Goal: Navigation & Orientation: Find specific page/section

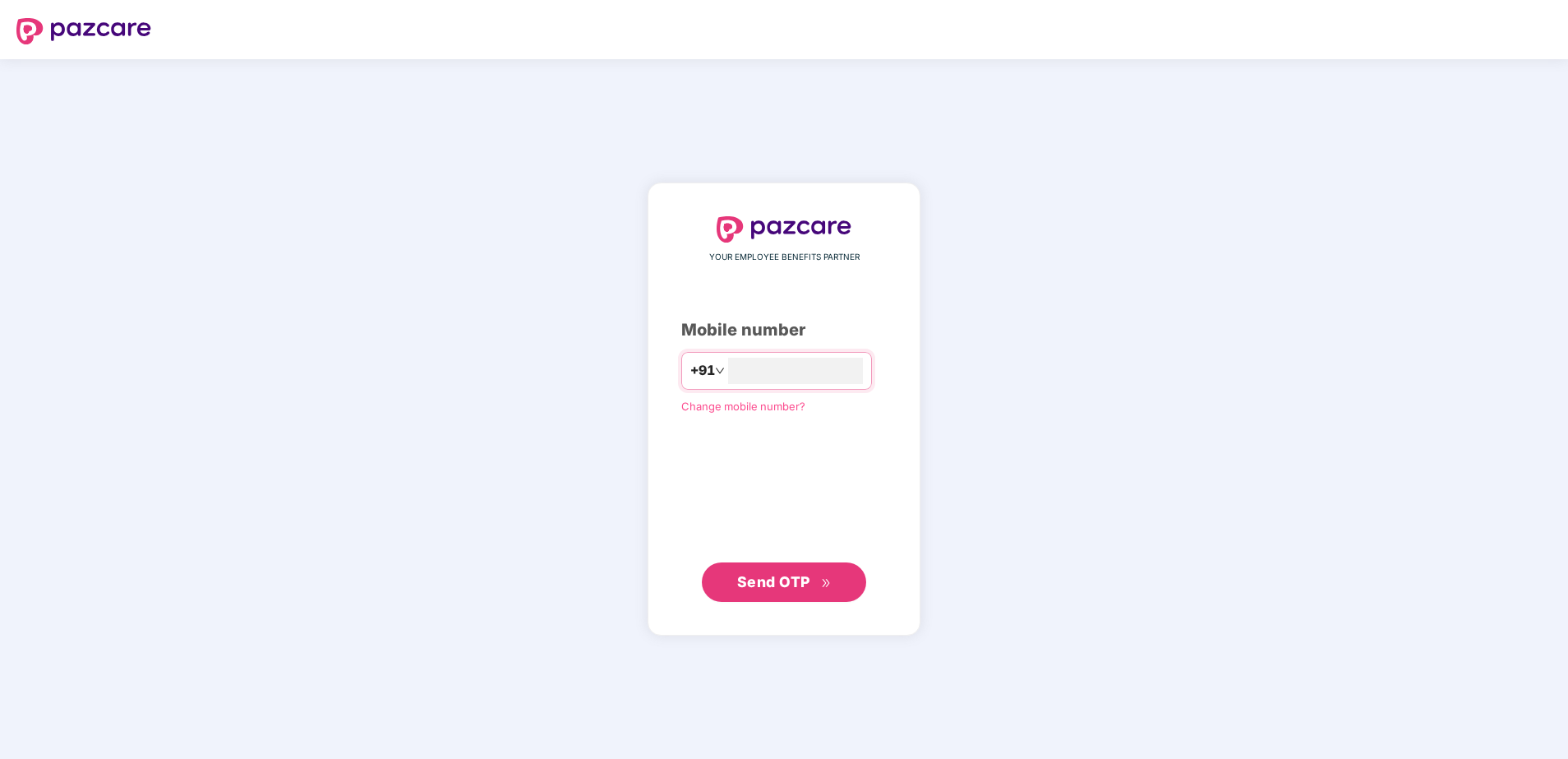
type input "**********"
click at [796, 596] on button "Send OTP" at bounding box center [784, 581] width 165 height 40
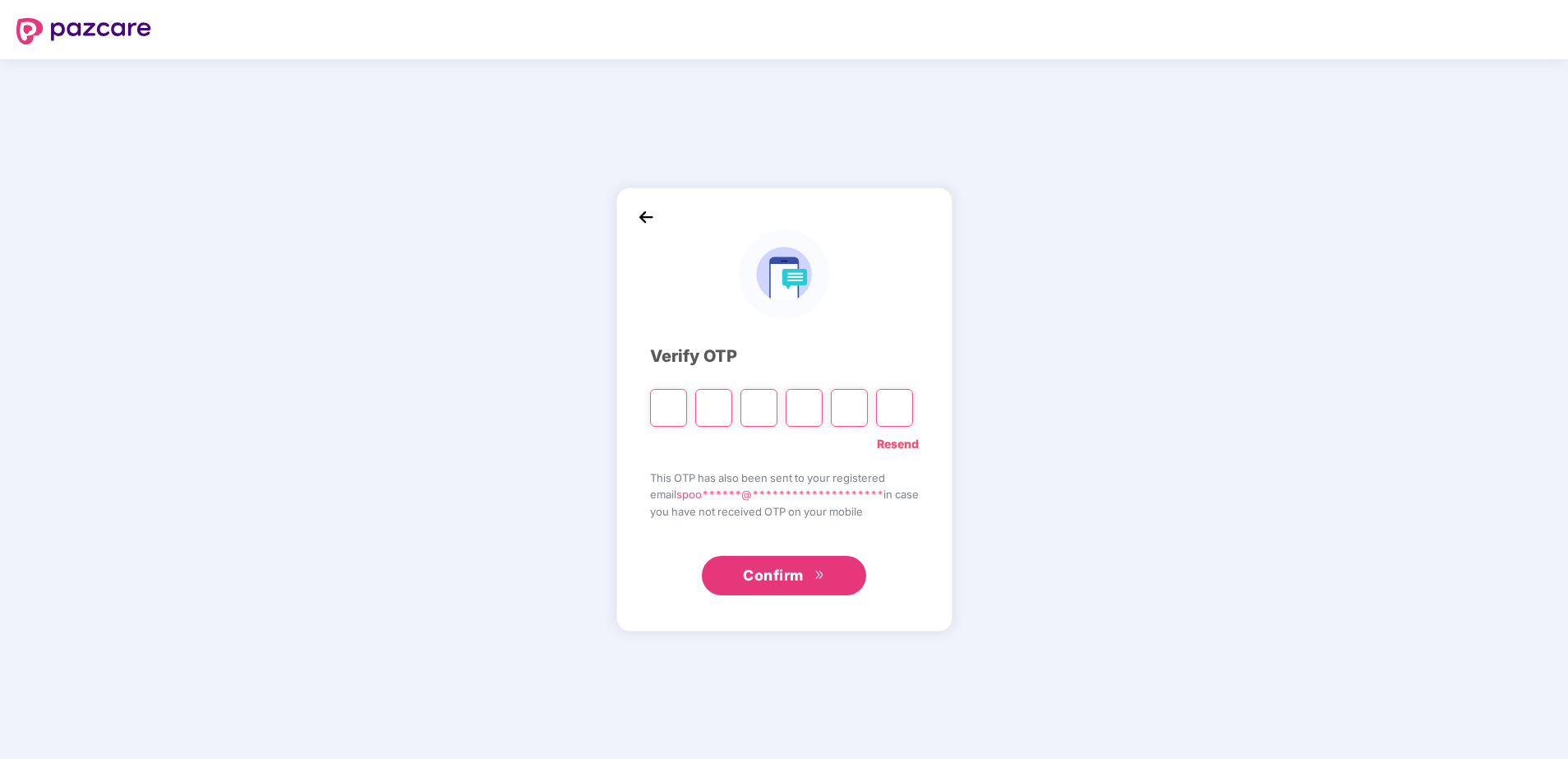
type input "*"
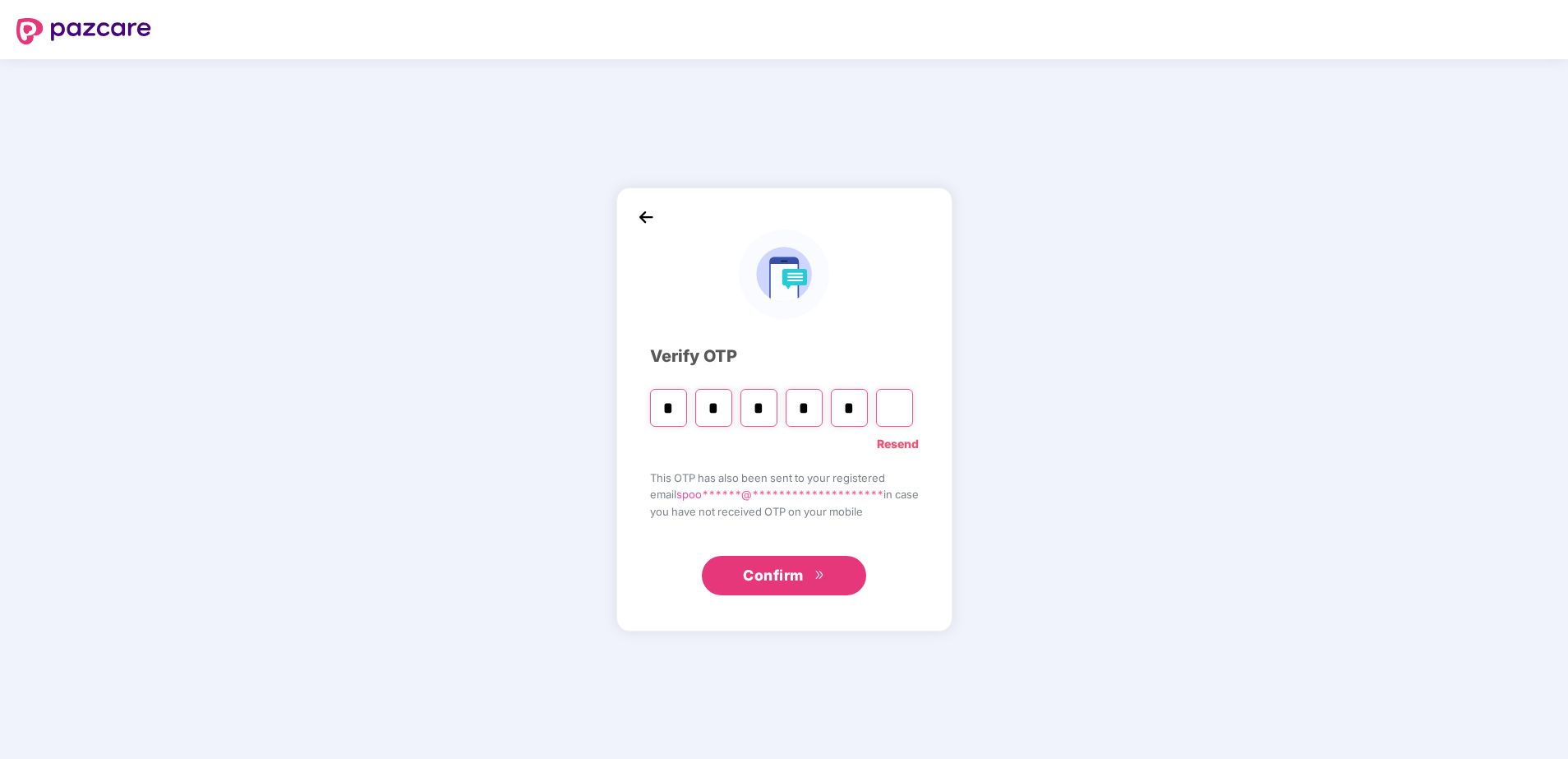
type input "*"
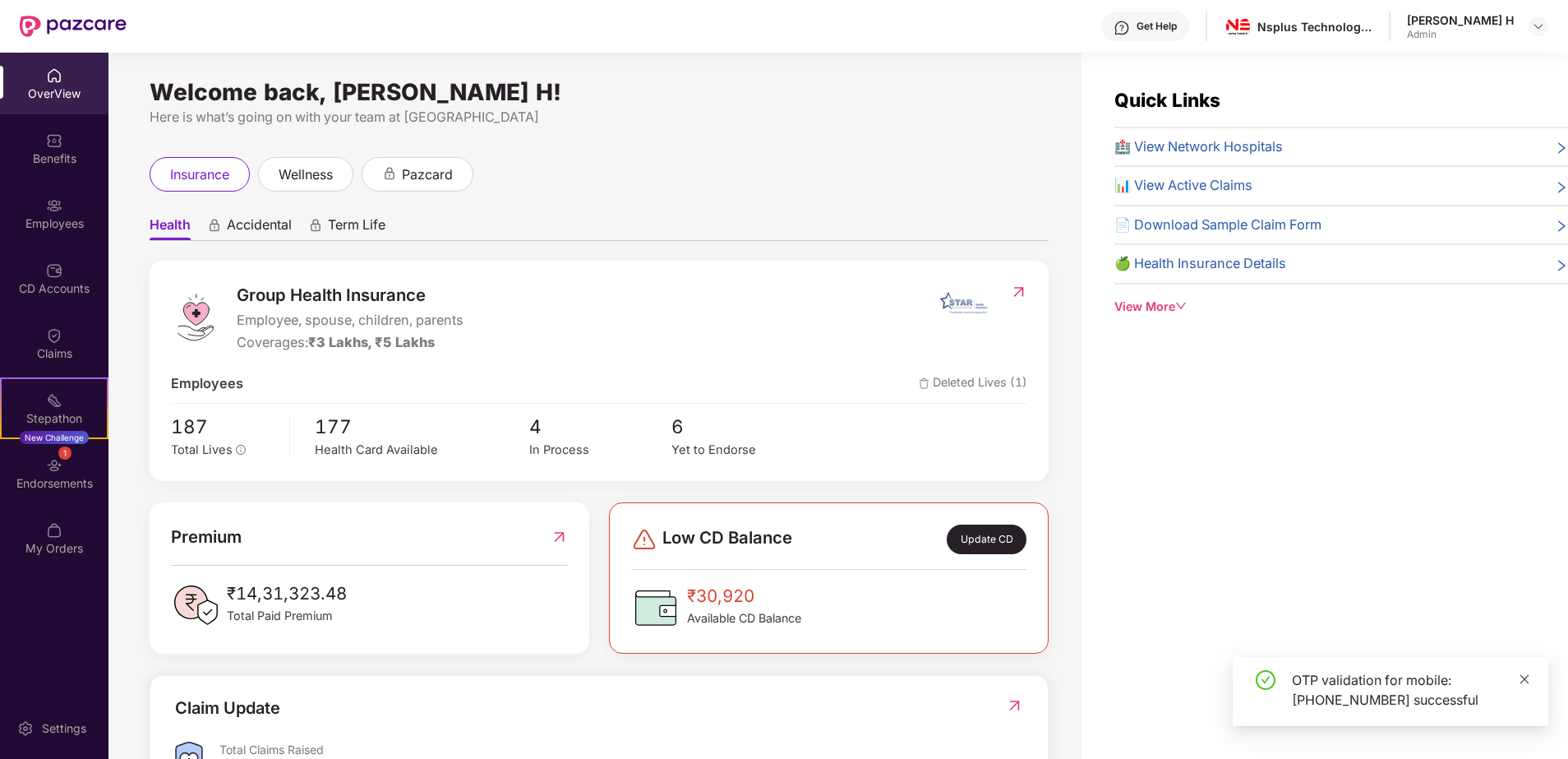
click at [1524, 678] on icon "close" at bounding box center [1525, 680] width 12 height 12
click at [961, 380] on span "Deleted Lives (1)" at bounding box center [972, 384] width 108 height 22
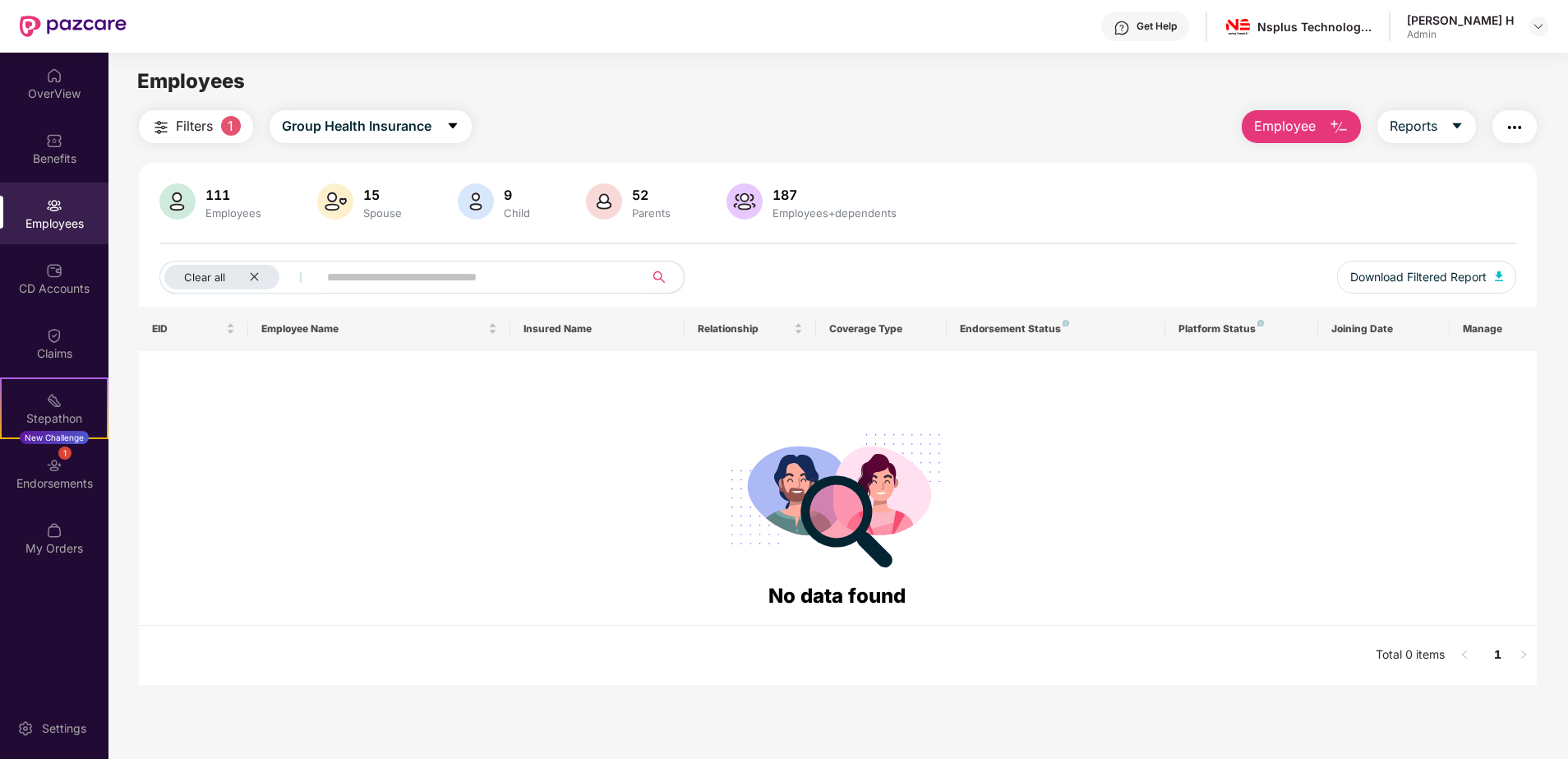
click at [60, 198] on img at bounding box center [54, 206] width 17 height 17
click at [56, 204] on img at bounding box center [54, 206] width 17 height 17
click at [254, 274] on icon "close" at bounding box center [254, 276] width 11 height 11
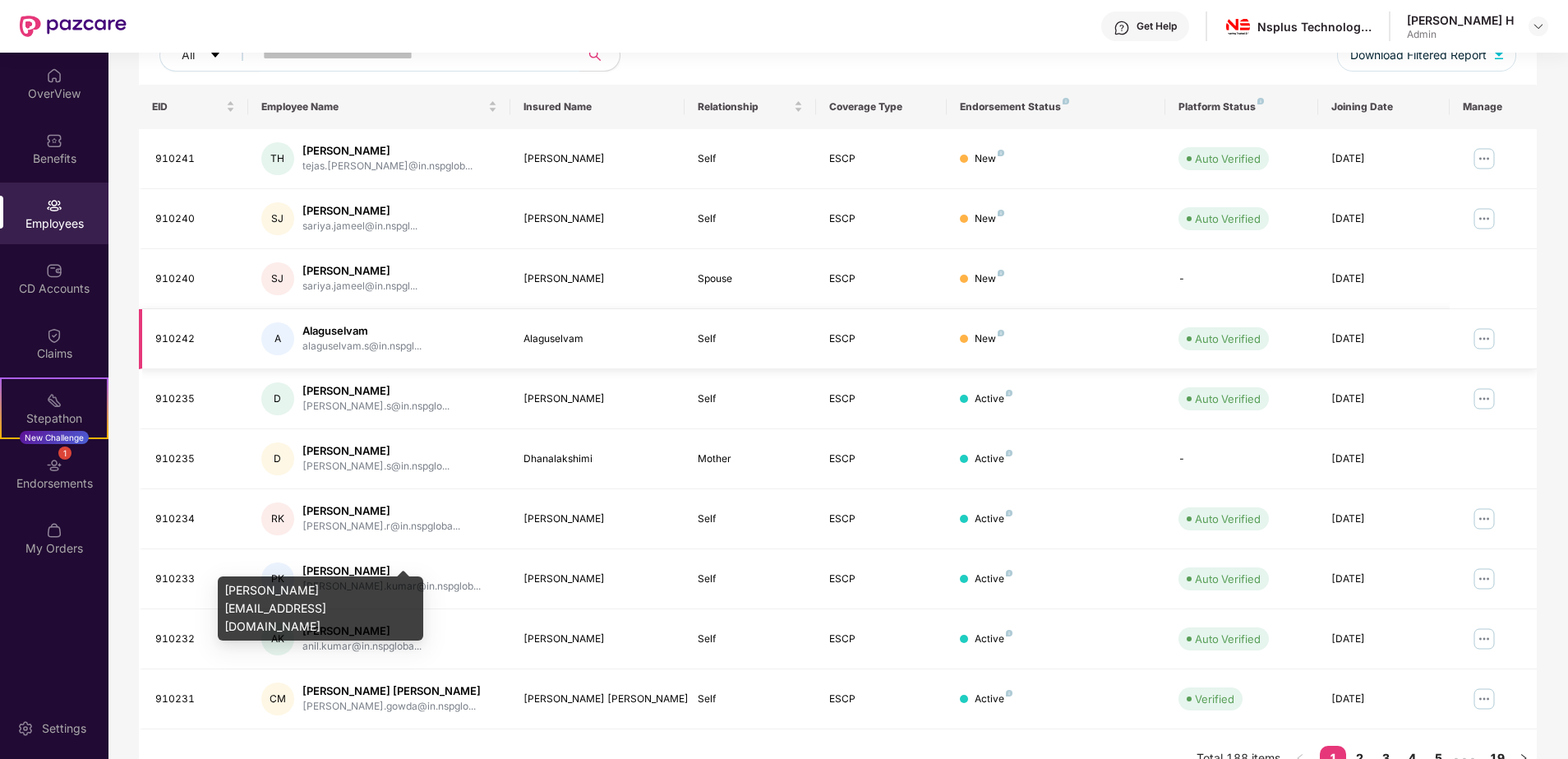
scroll to position [251, 0]
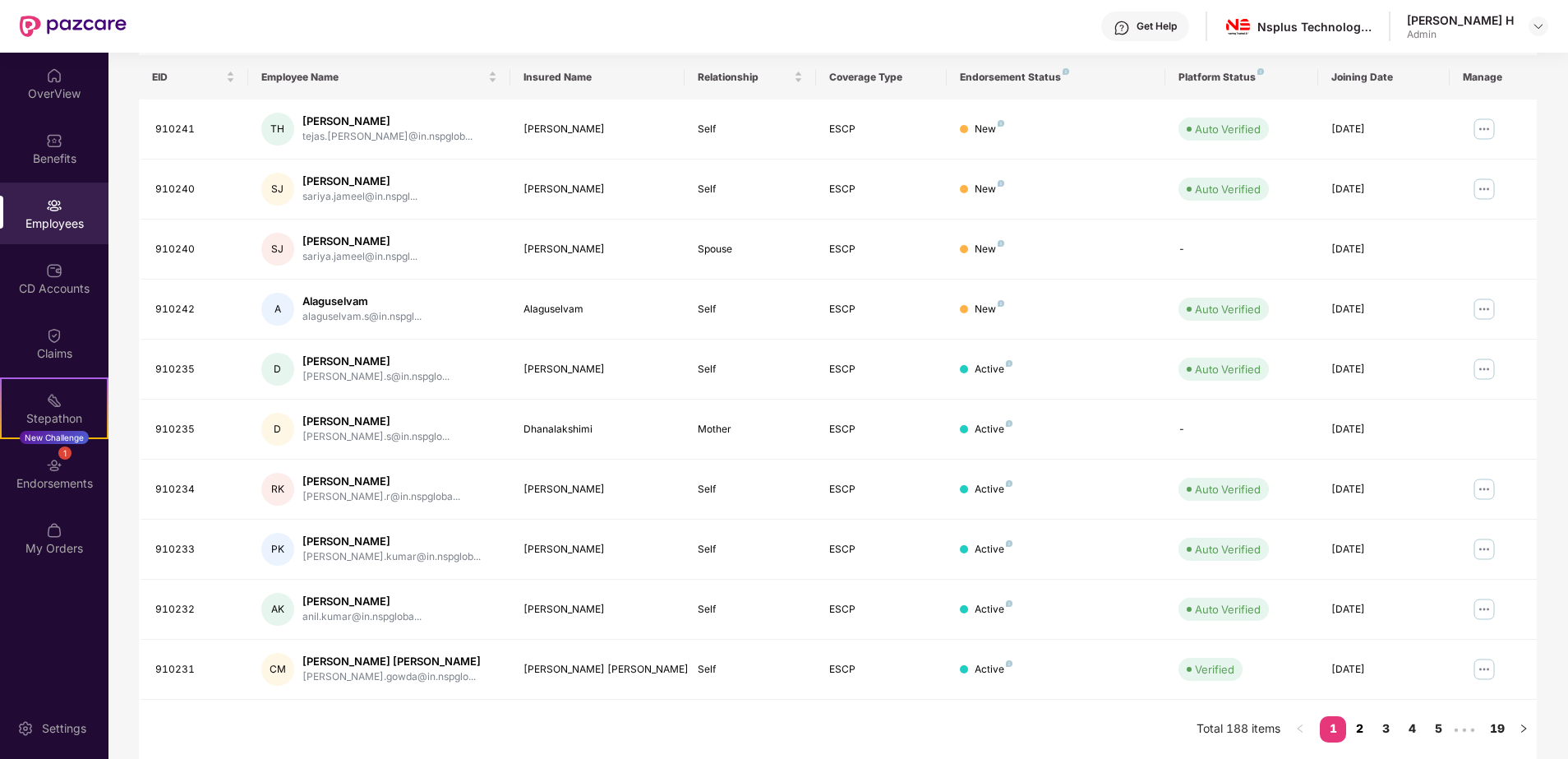
click at [1357, 722] on link "2" at bounding box center [1359, 728] width 26 height 25
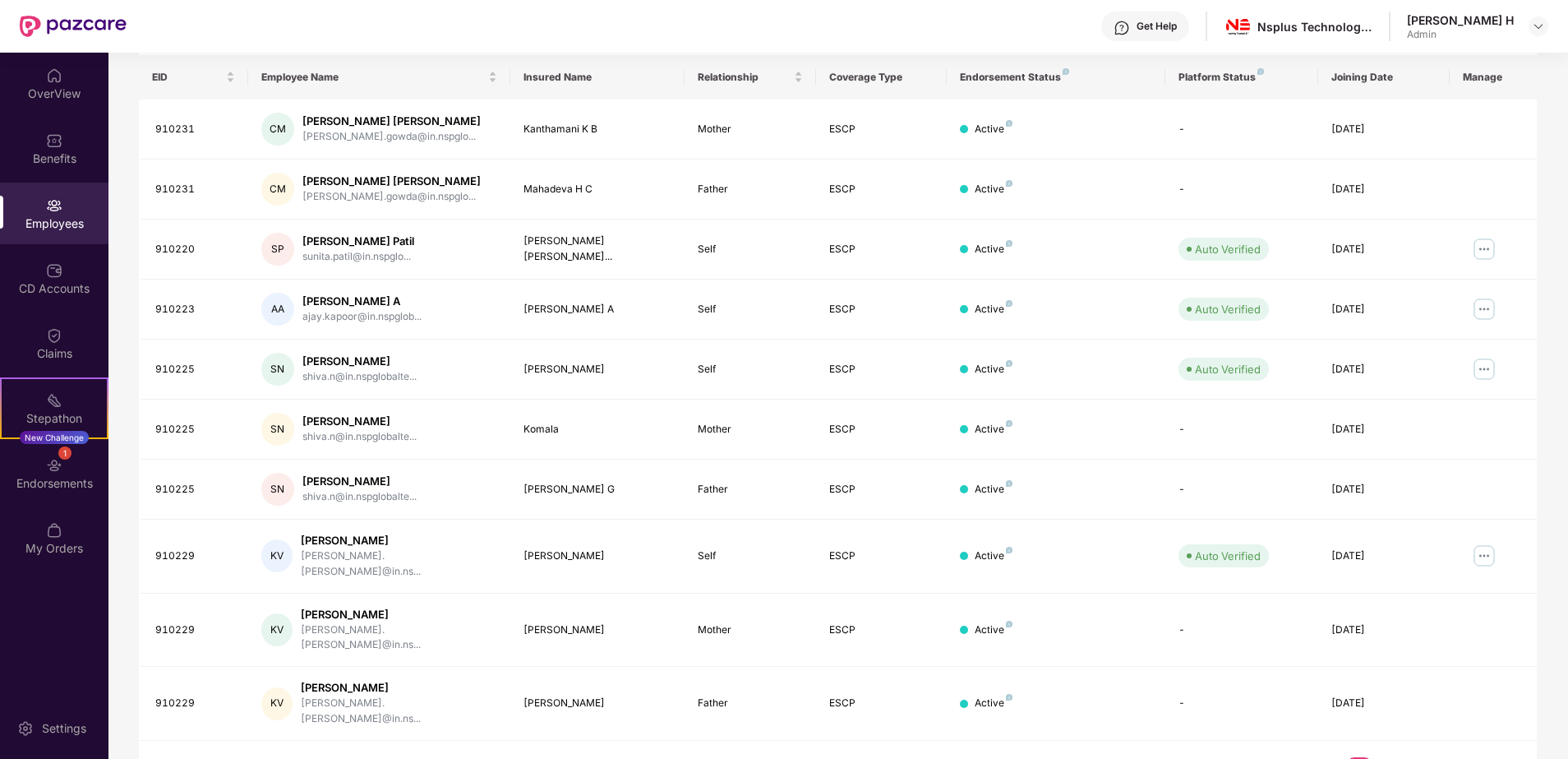
click at [1333, 757] on link "1" at bounding box center [1333, 769] width 26 height 25
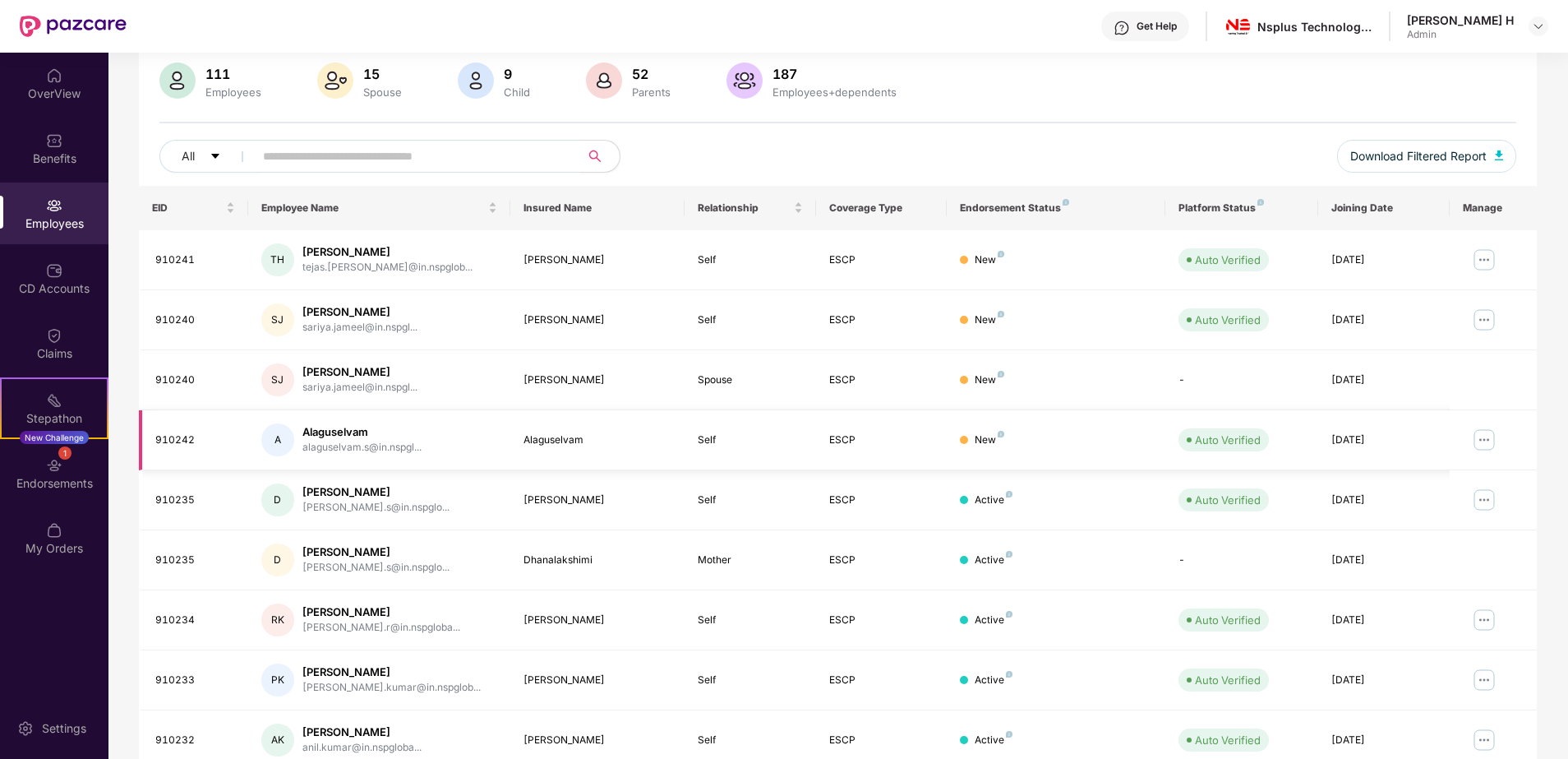
scroll to position [121, 0]
